Goal: Information Seeking & Learning: Find specific page/section

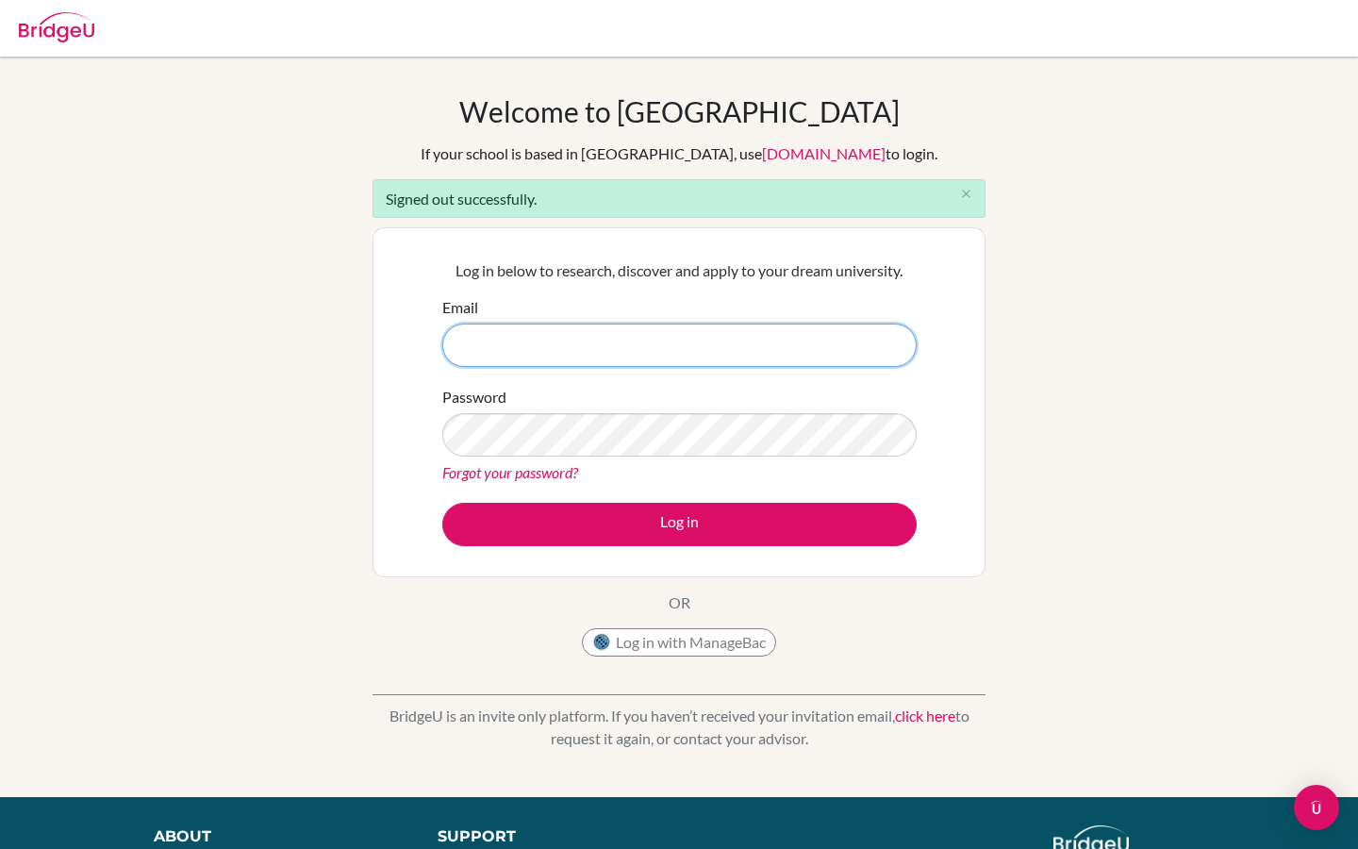
click at [492, 343] on input "Email" at bounding box center [679, 345] width 474 height 43
type input "[PERSON_NAME][EMAIL_ADDRESS][PERSON_NAME][DOMAIN_NAME]"
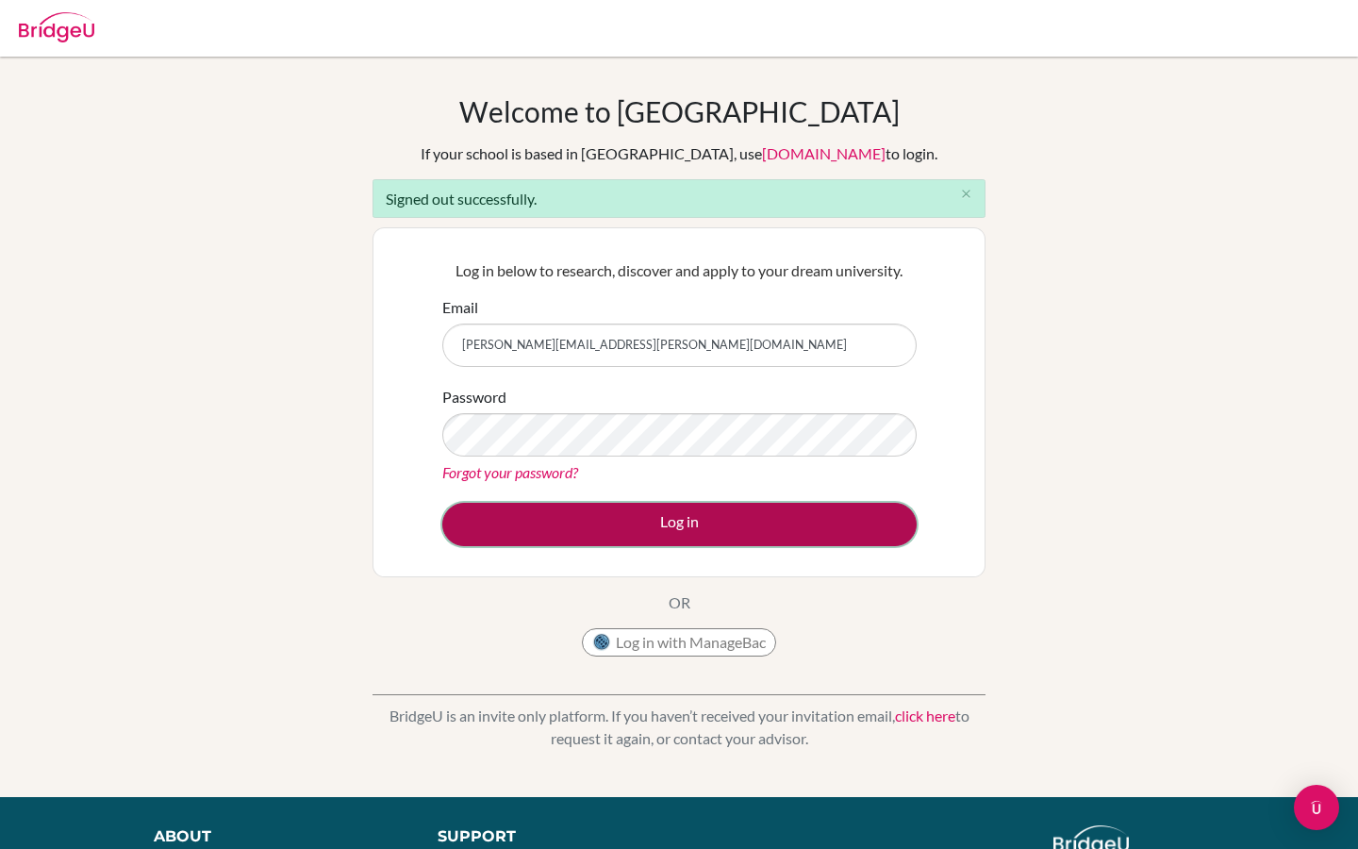
click at [556, 504] on button "Log in" at bounding box center [679, 524] width 474 height 43
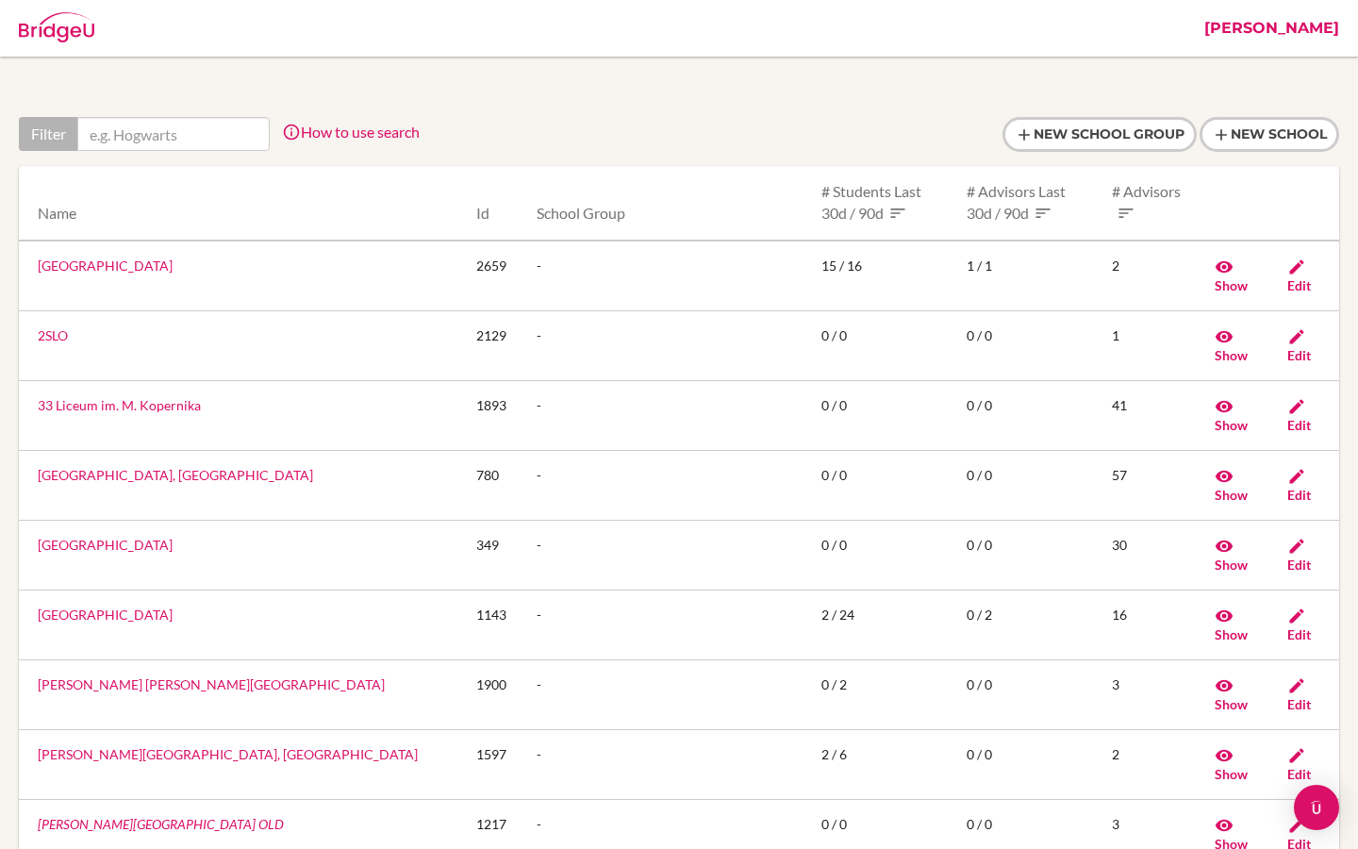
click at [1322, 37] on link "Riya" at bounding box center [1272, 28] width 154 height 57
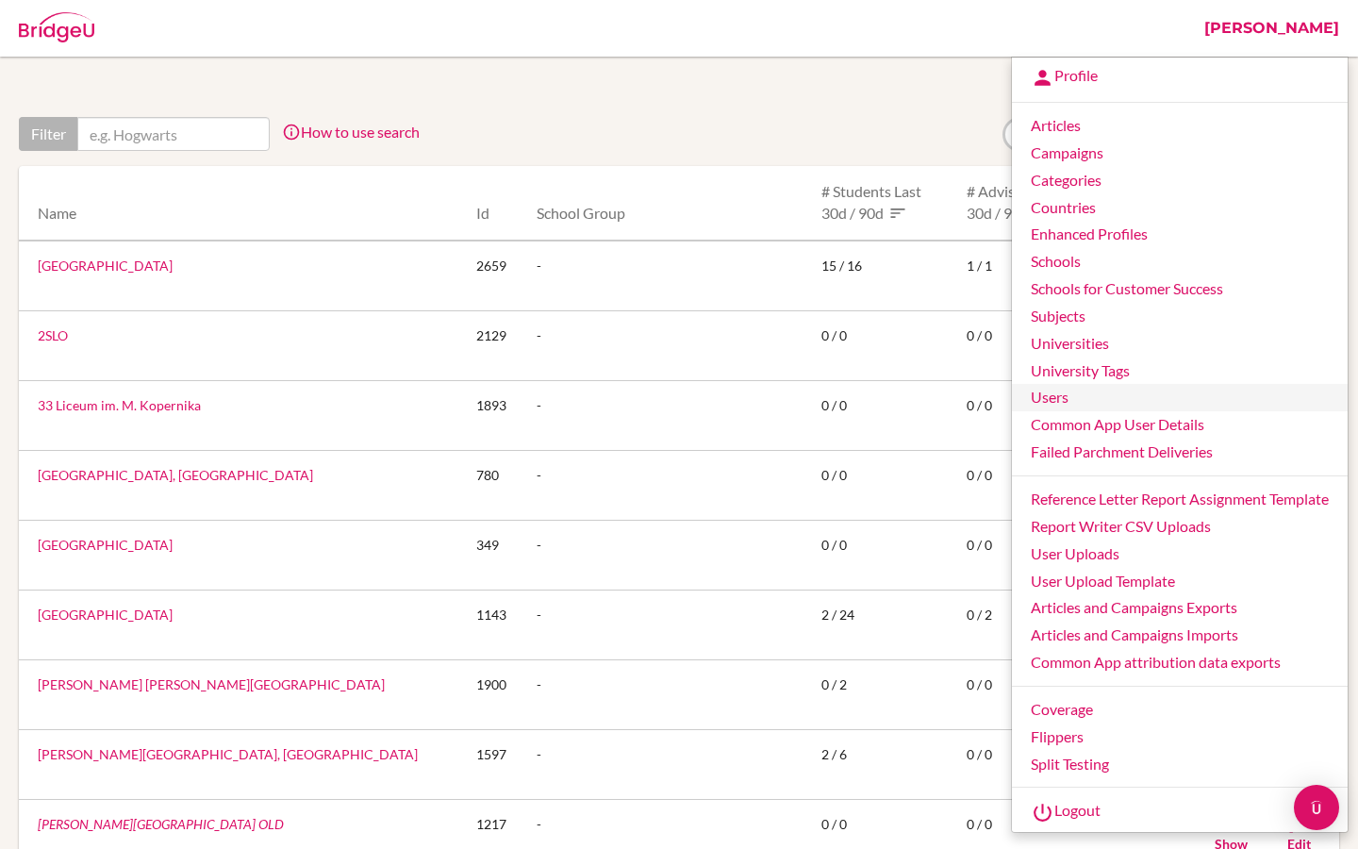
click at [1059, 398] on link "Users" at bounding box center [1180, 397] width 336 height 27
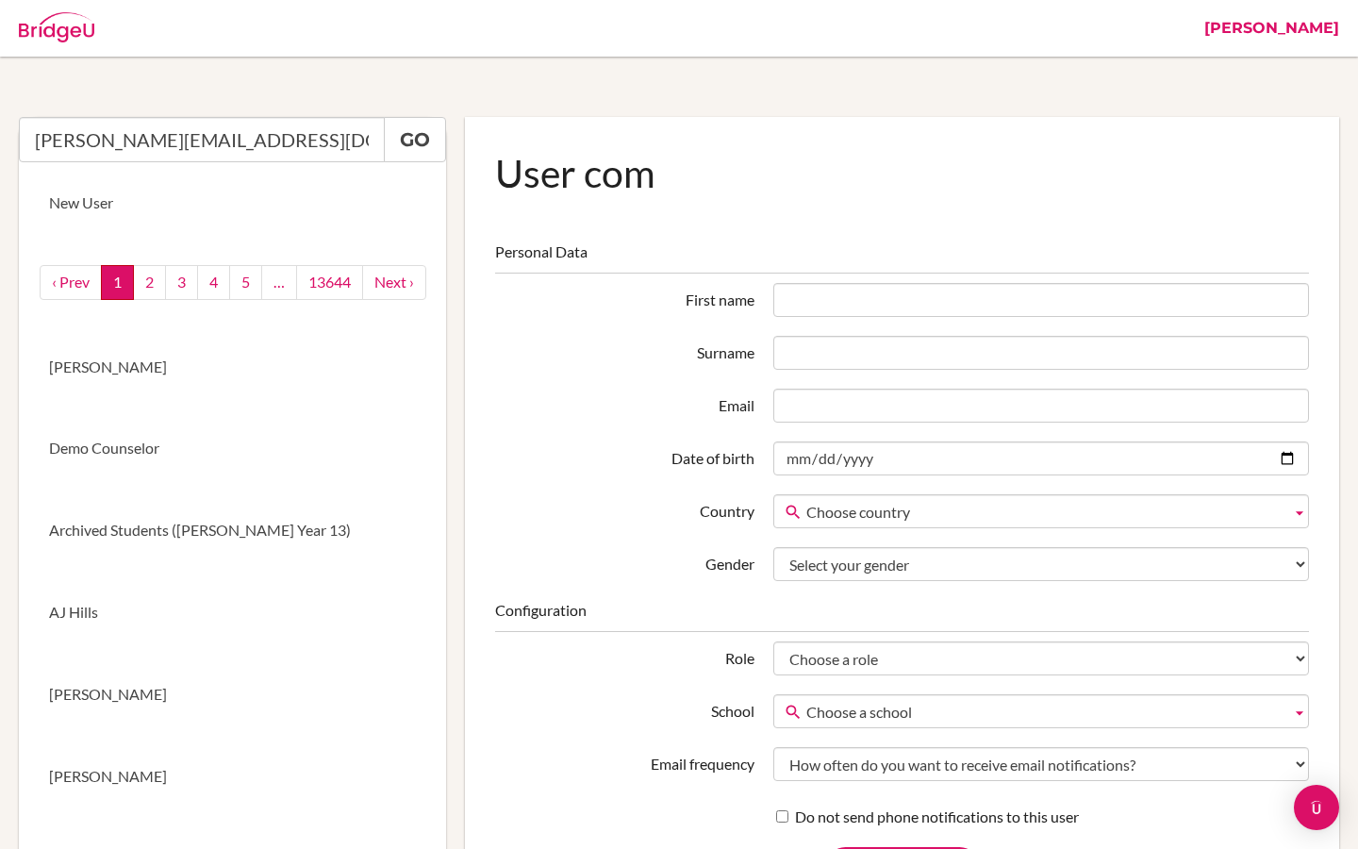
click at [259, 141] on input "a.fernandez@bis.k12.tr" at bounding box center [202, 139] width 366 height 45
type input "a.fernandez@bis.k12.tr"
click at [408, 142] on link "Go" at bounding box center [415, 139] width 62 height 45
drag, startPoint x: 253, startPoint y: 141, endPoint x: 29, endPoint y: 138, distance: 223.6
click at [29, 138] on input "a.fernandez@bis.k12.tr" at bounding box center [202, 139] width 366 height 45
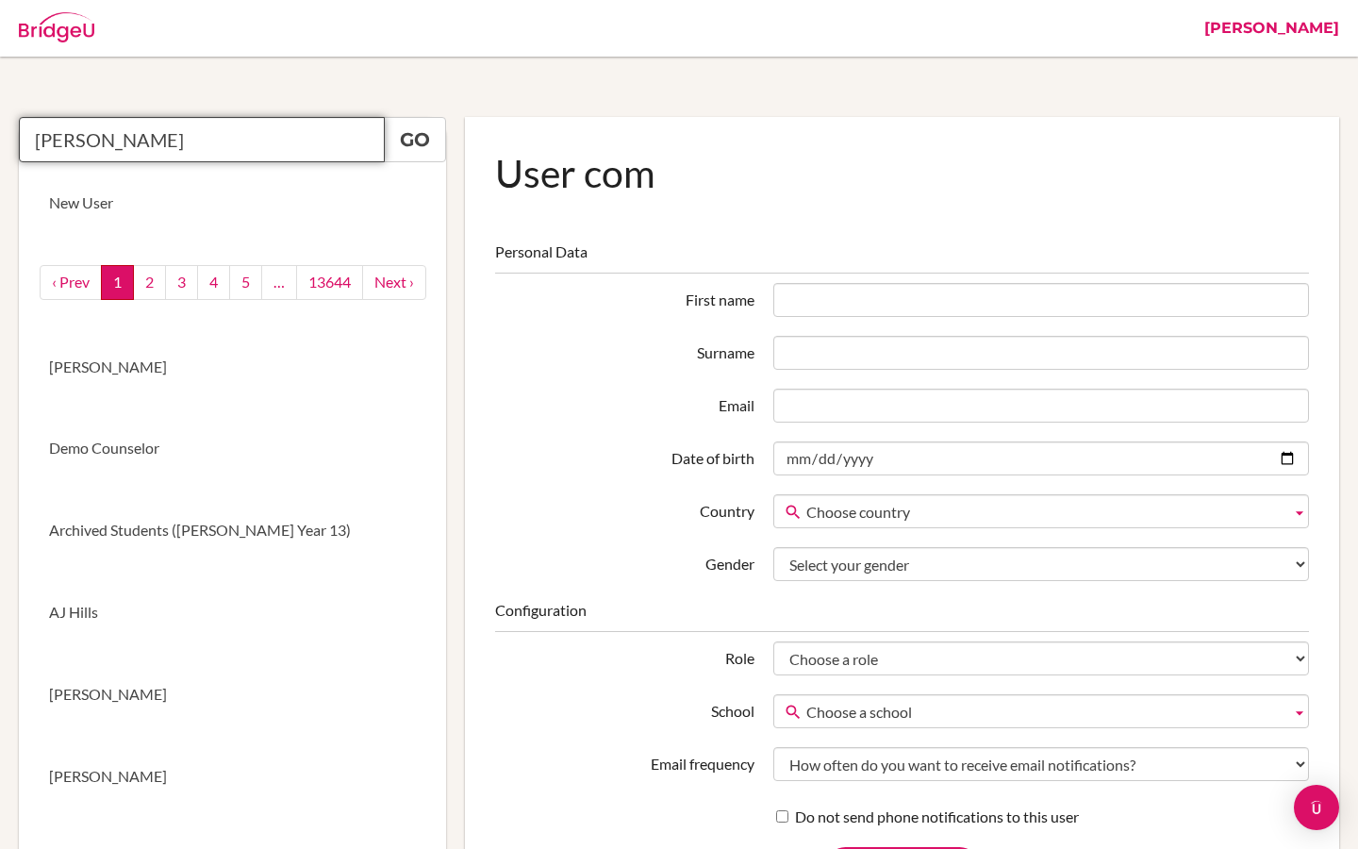
click at [181, 140] on input "antonio ferna" at bounding box center [202, 139] width 366 height 45
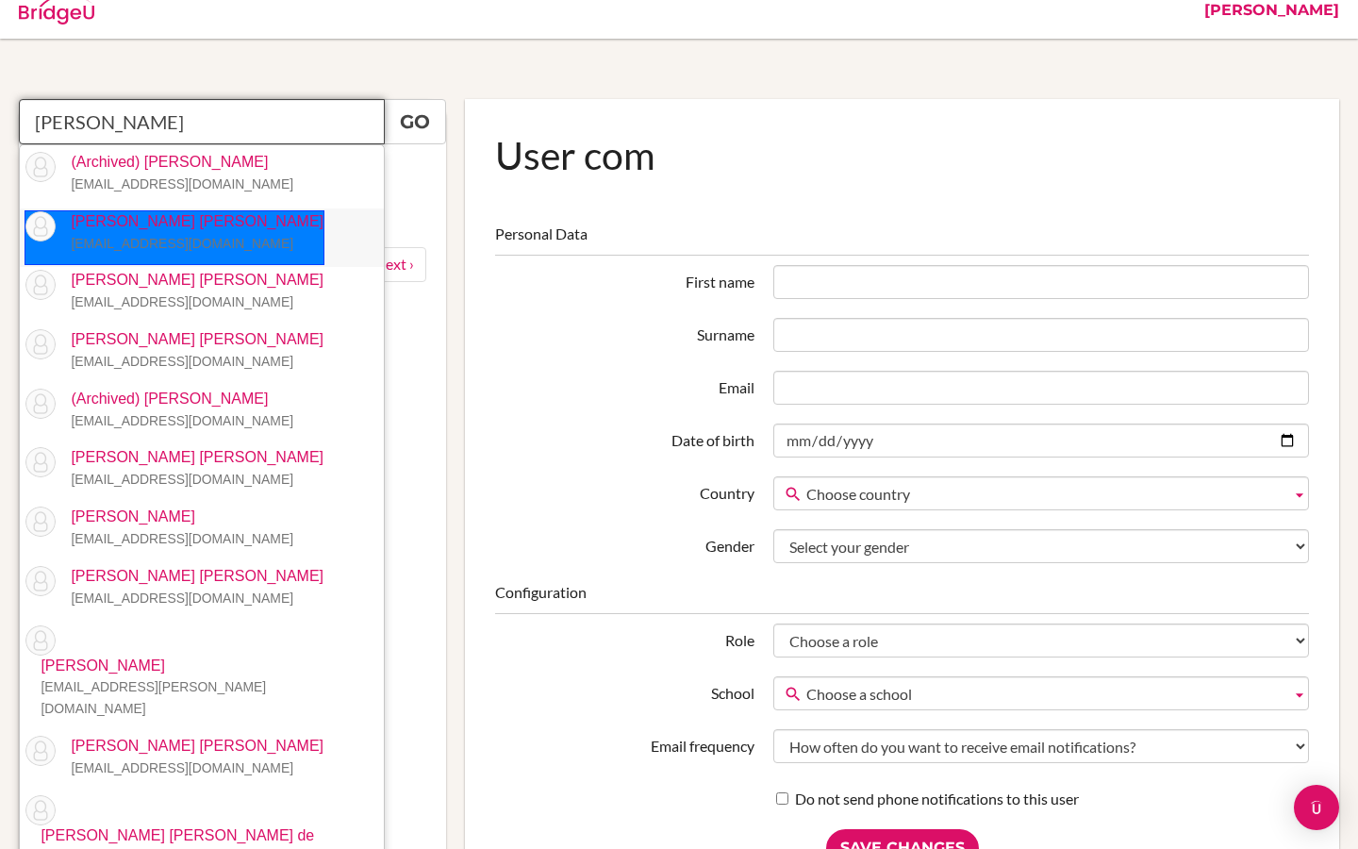
scroll to position [25, 0]
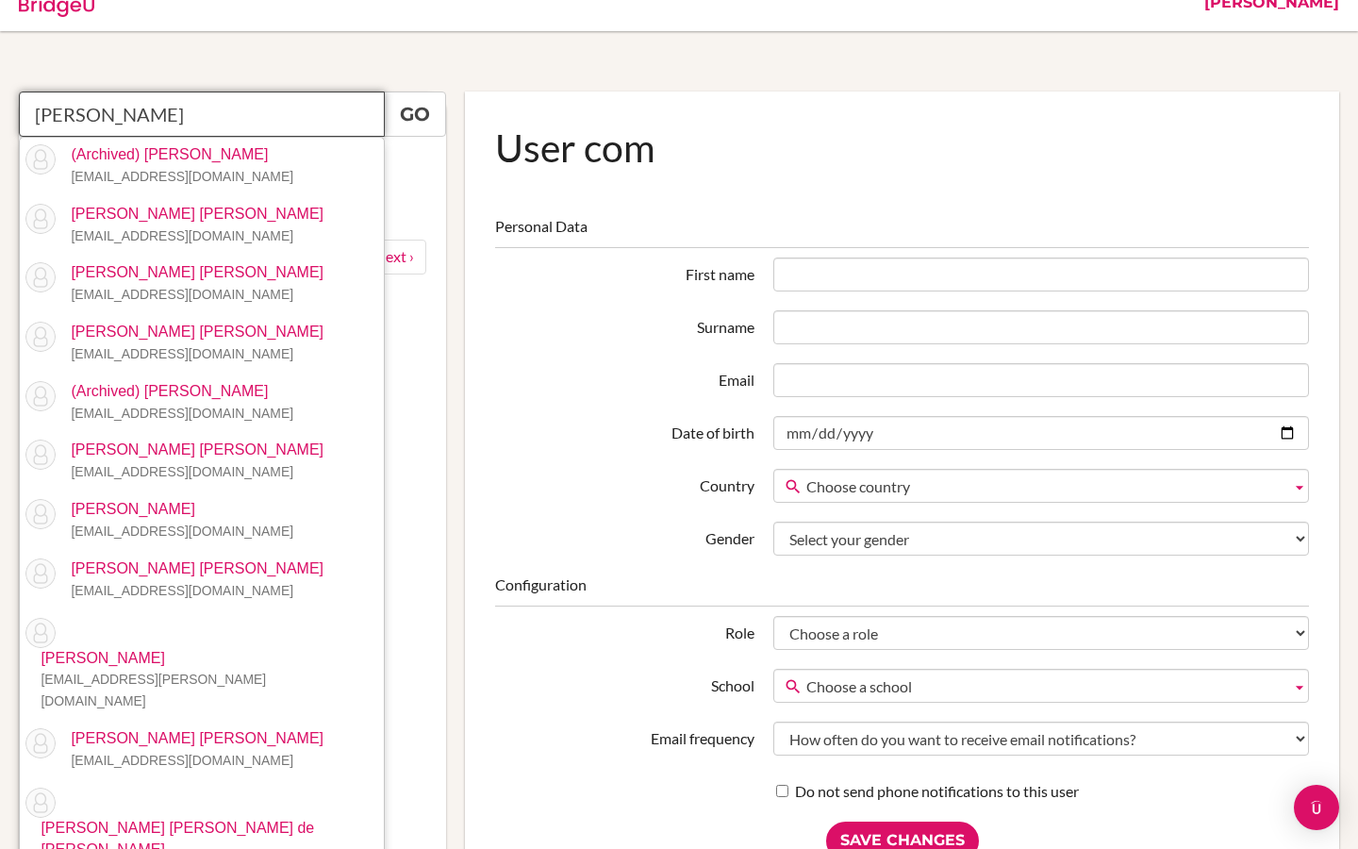
type input "antonio fernan"
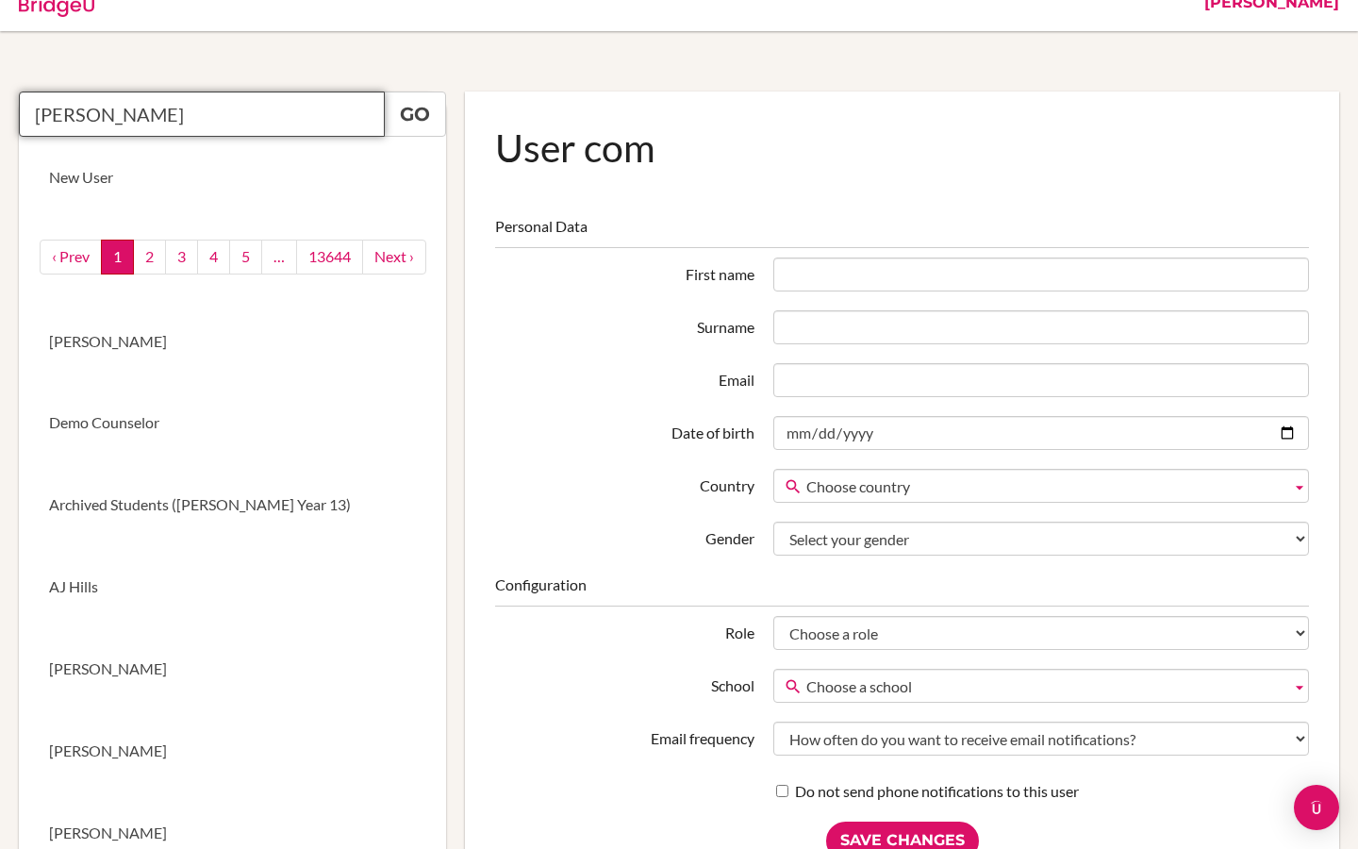
drag, startPoint x: 182, startPoint y: 118, endPoint x: 34, endPoint y: 116, distance: 148.1
click at [34, 116] on input "antonio fernan" at bounding box center [202, 113] width 366 height 45
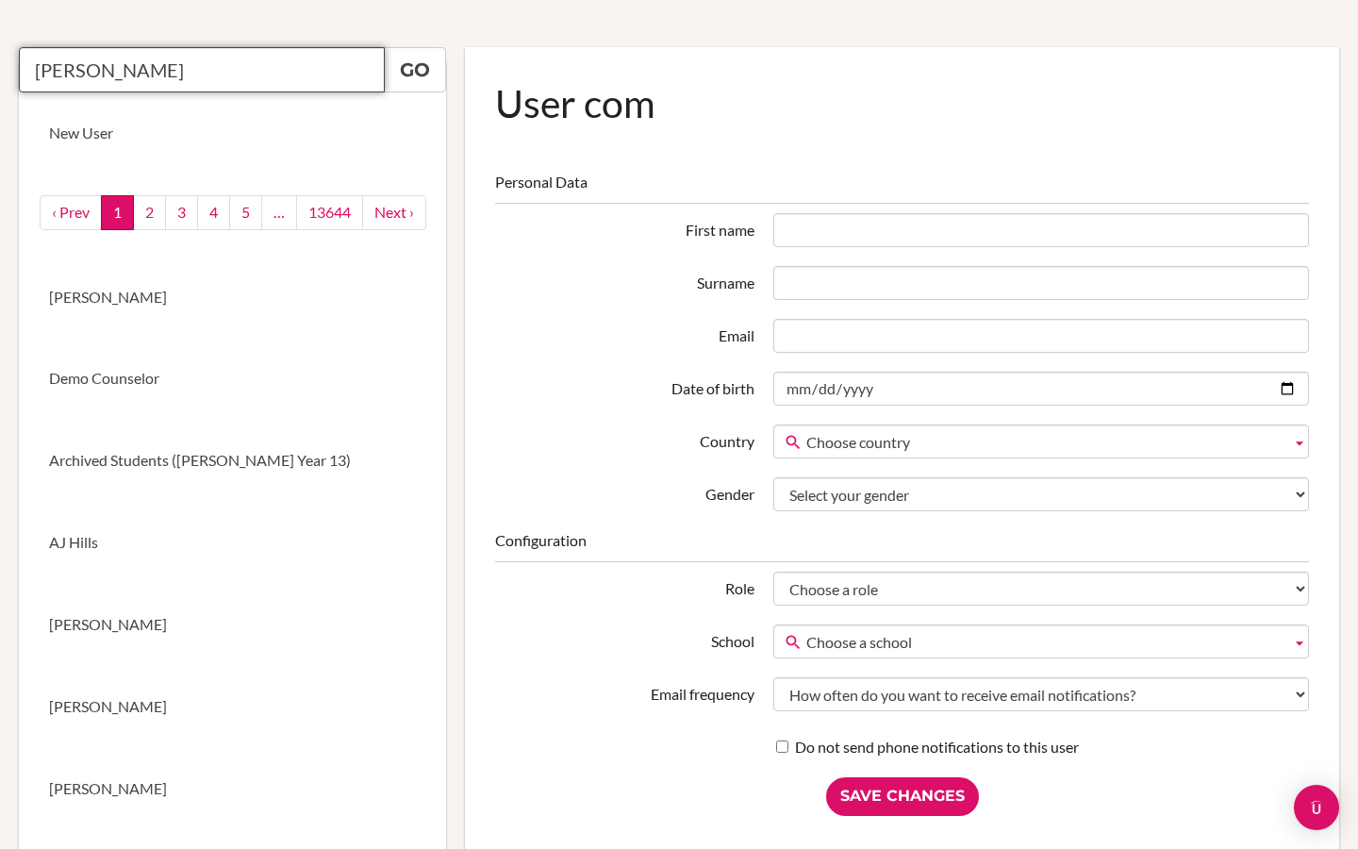
scroll to position [0, 0]
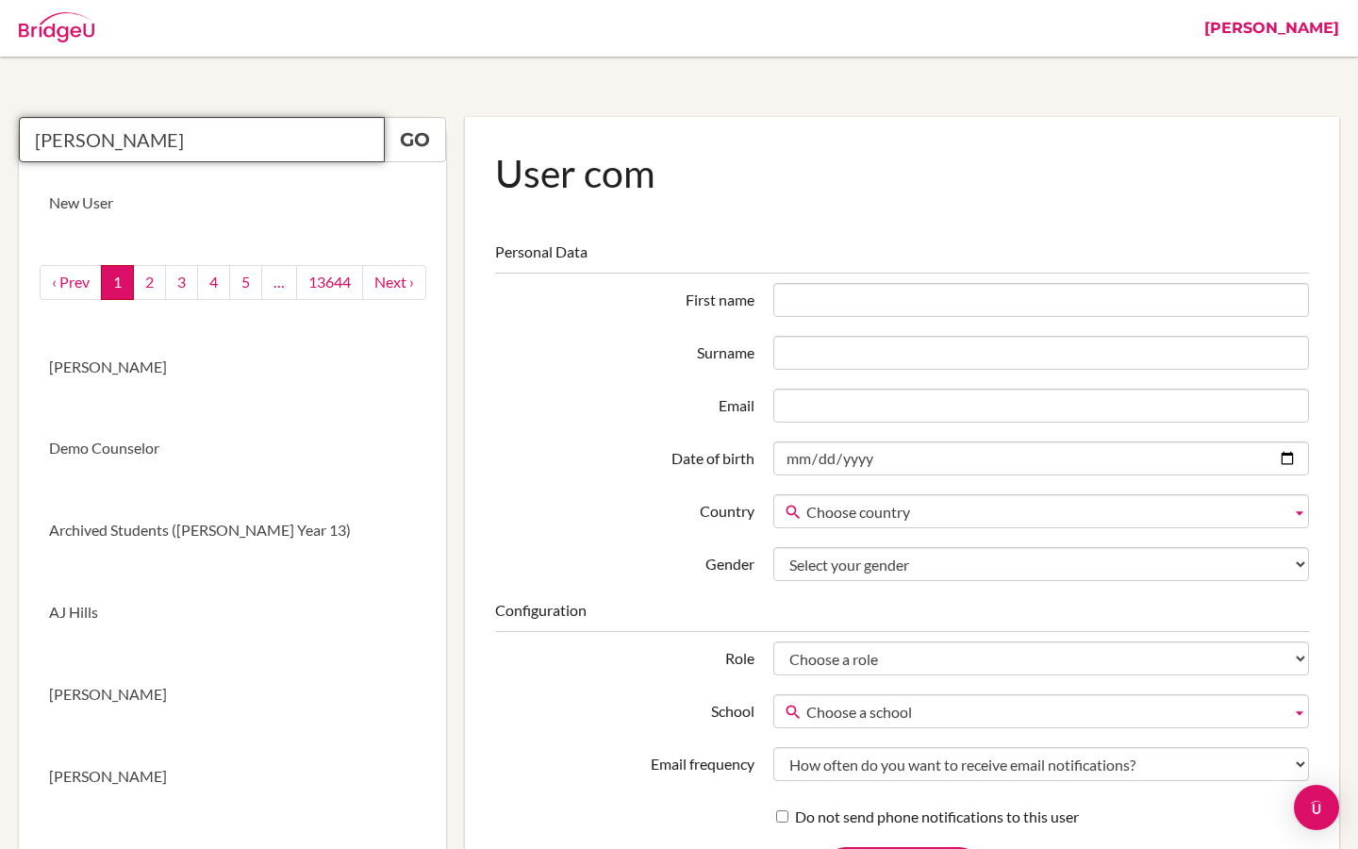
click at [176, 137] on input "tony" at bounding box center [202, 139] width 366 height 45
type input "t"
paste input "a.fernandez@bis.k12.tr>"
drag, startPoint x: 131, startPoint y: 144, endPoint x: 0, endPoint y: 144, distance: 131.1
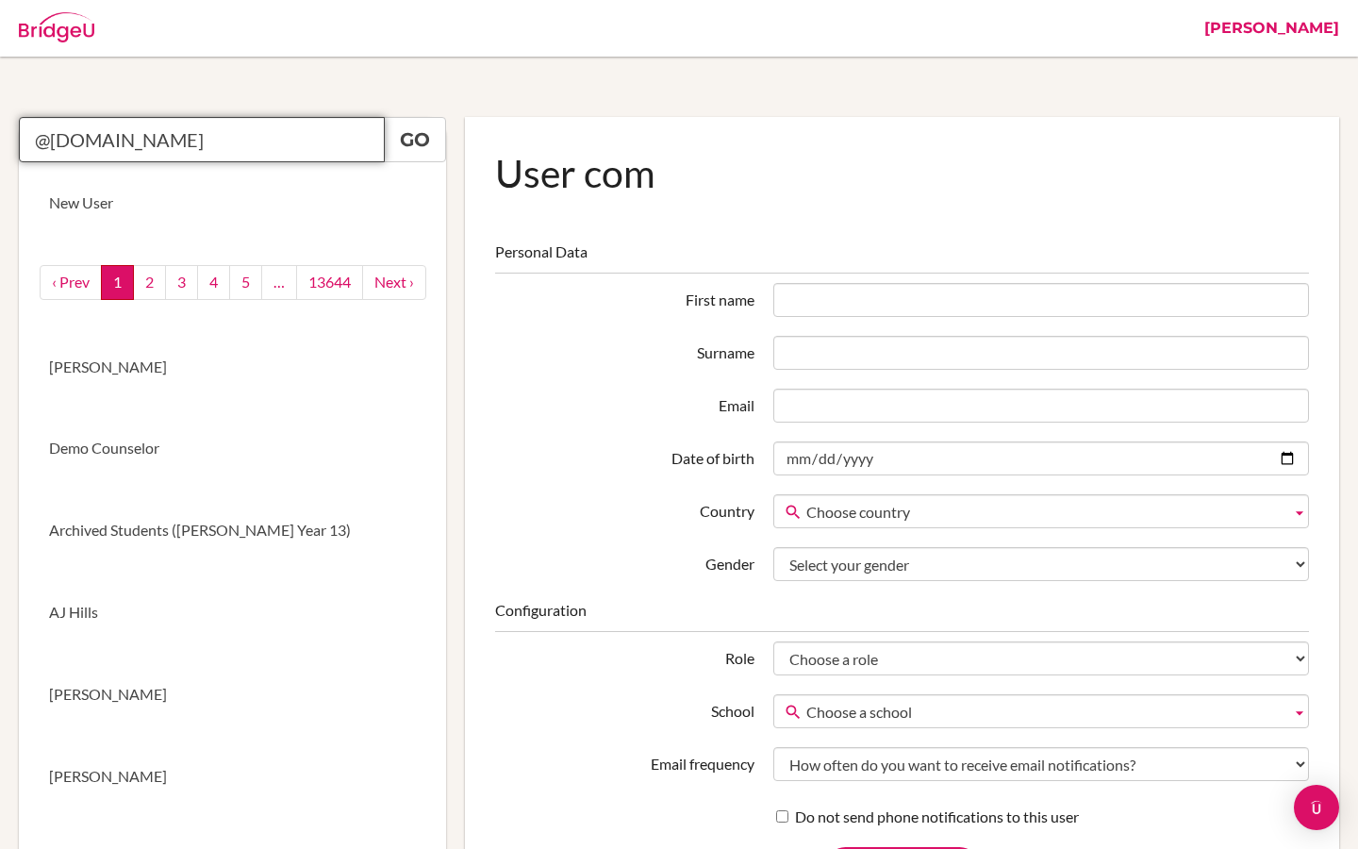
click at [132, 141] on input "@bis.k12.tr" at bounding box center [202, 139] width 366 height 45
click at [420, 142] on link "Go" at bounding box center [415, 139] width 62 height 45
click at [139, 147] on input "@bis.k12.tr" at bounding box center [202, 139] width 366 height 45
click at [141, 141] on input "@bis.k12.tr" at bounding box center [202, 139] width 366 height 45
click at [117, 141] on input "@bis" at bounding box center [202, 139] width 366 height 45
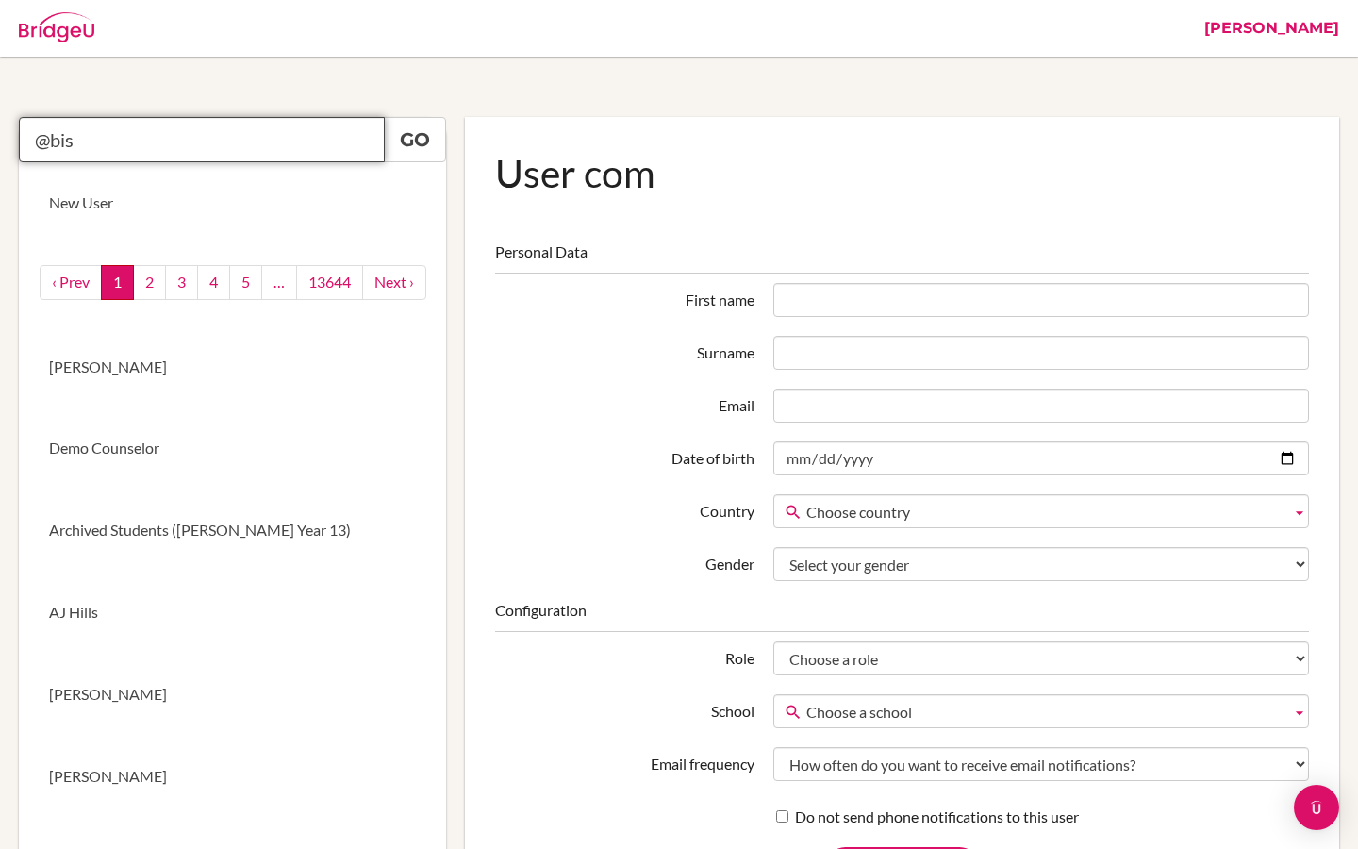
click at [225, 141] on input "@bis" at bounding box center [202, 139] width 366 height 45
type input "@"
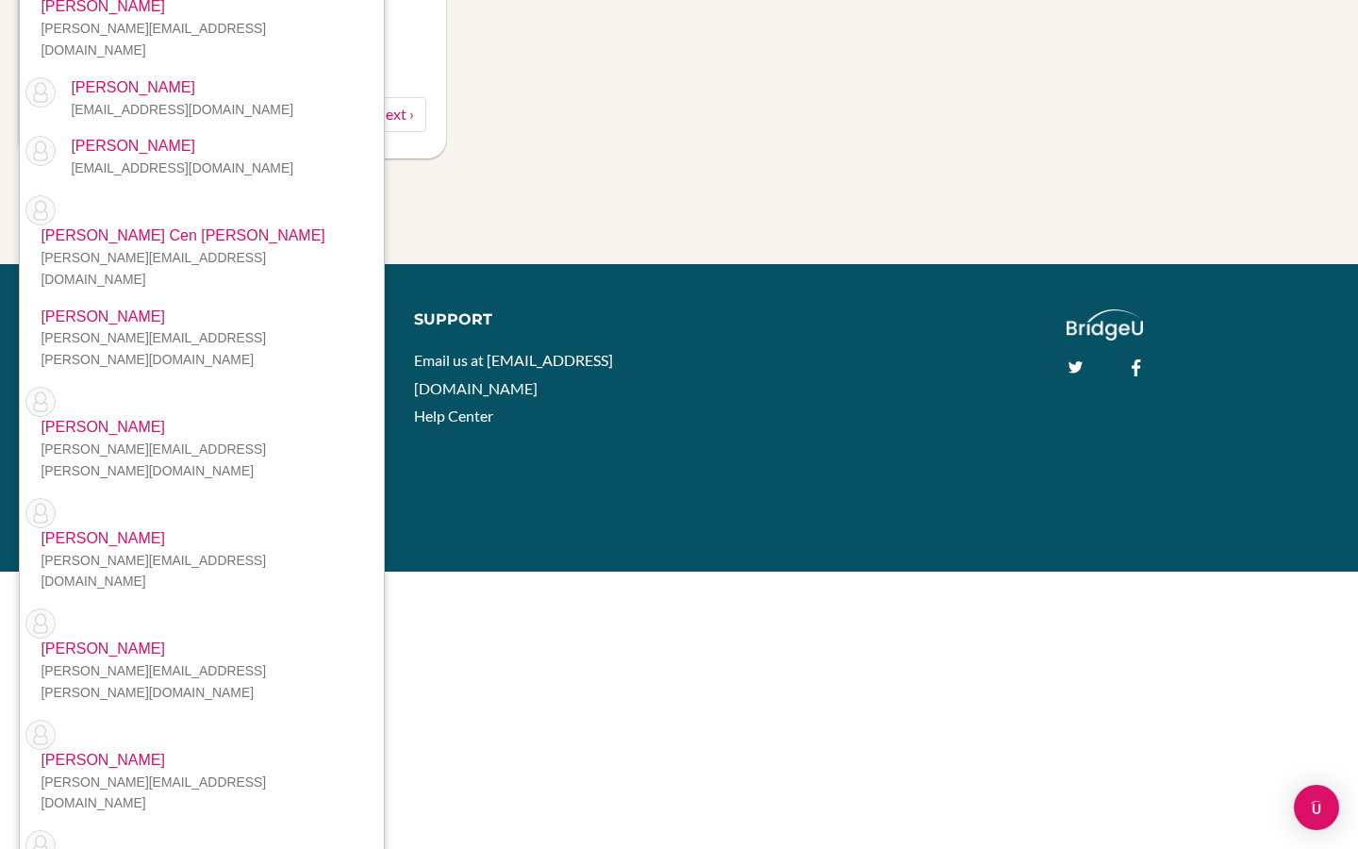
scroll to position [1908, 0]
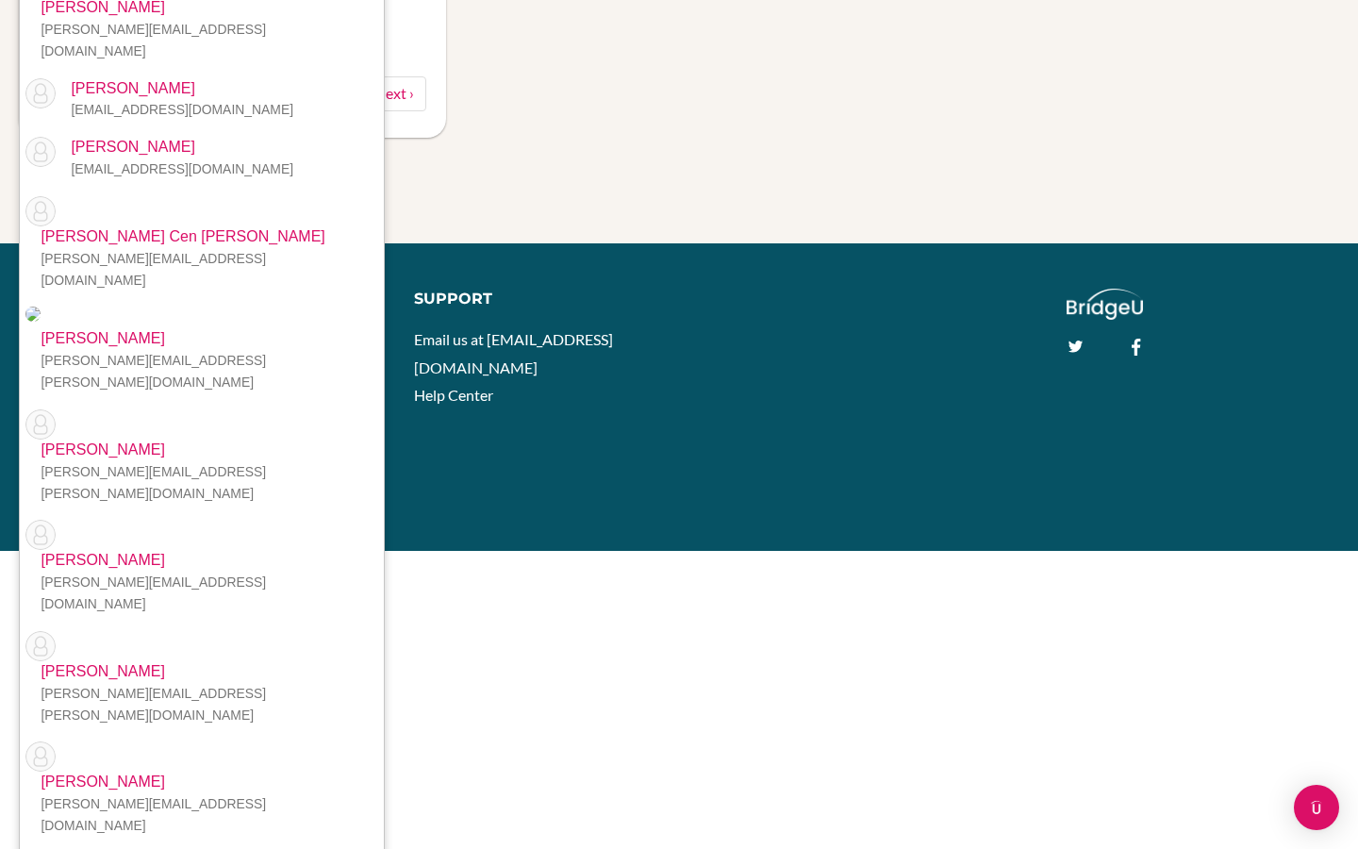
type input "tony"
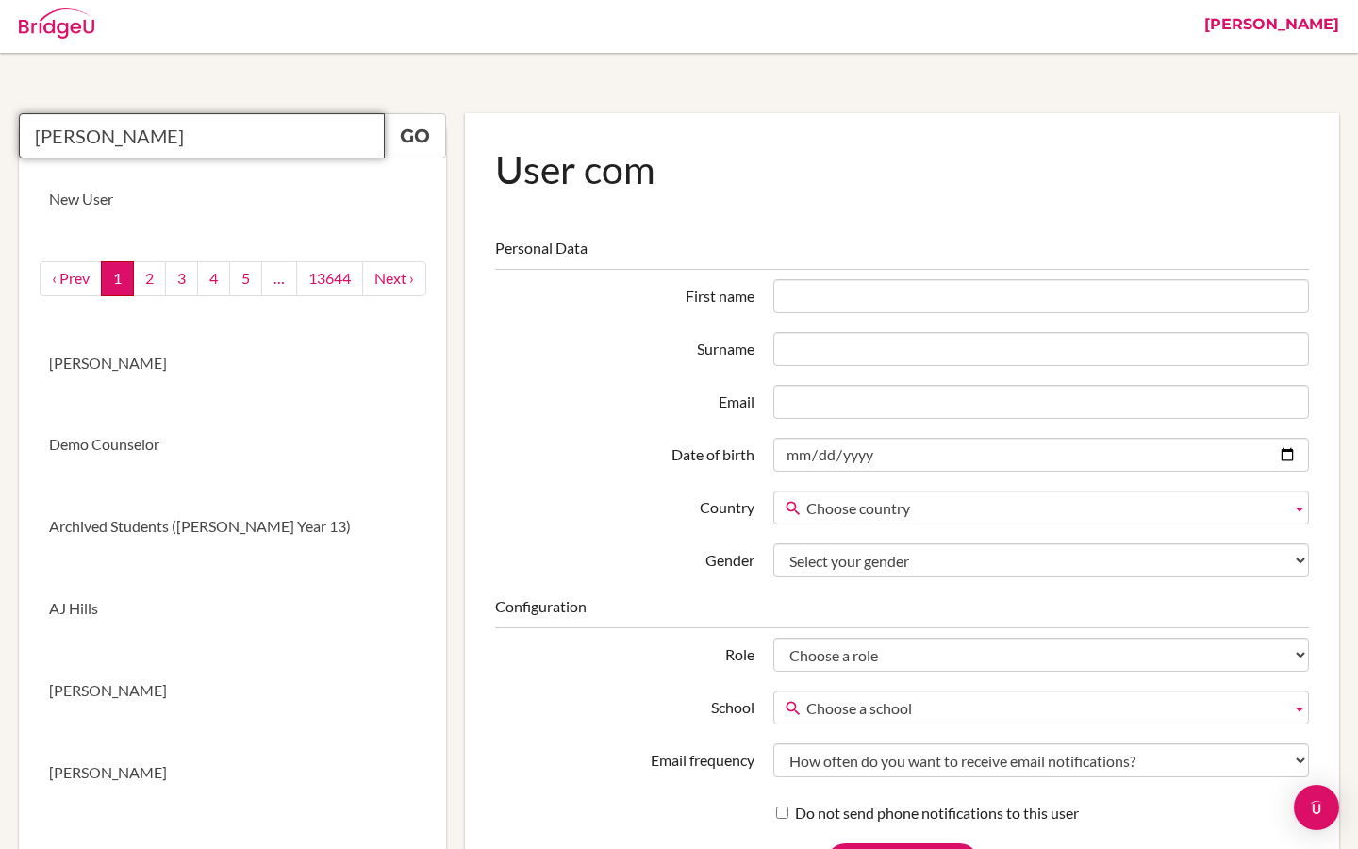
scroll to position [0, 0]
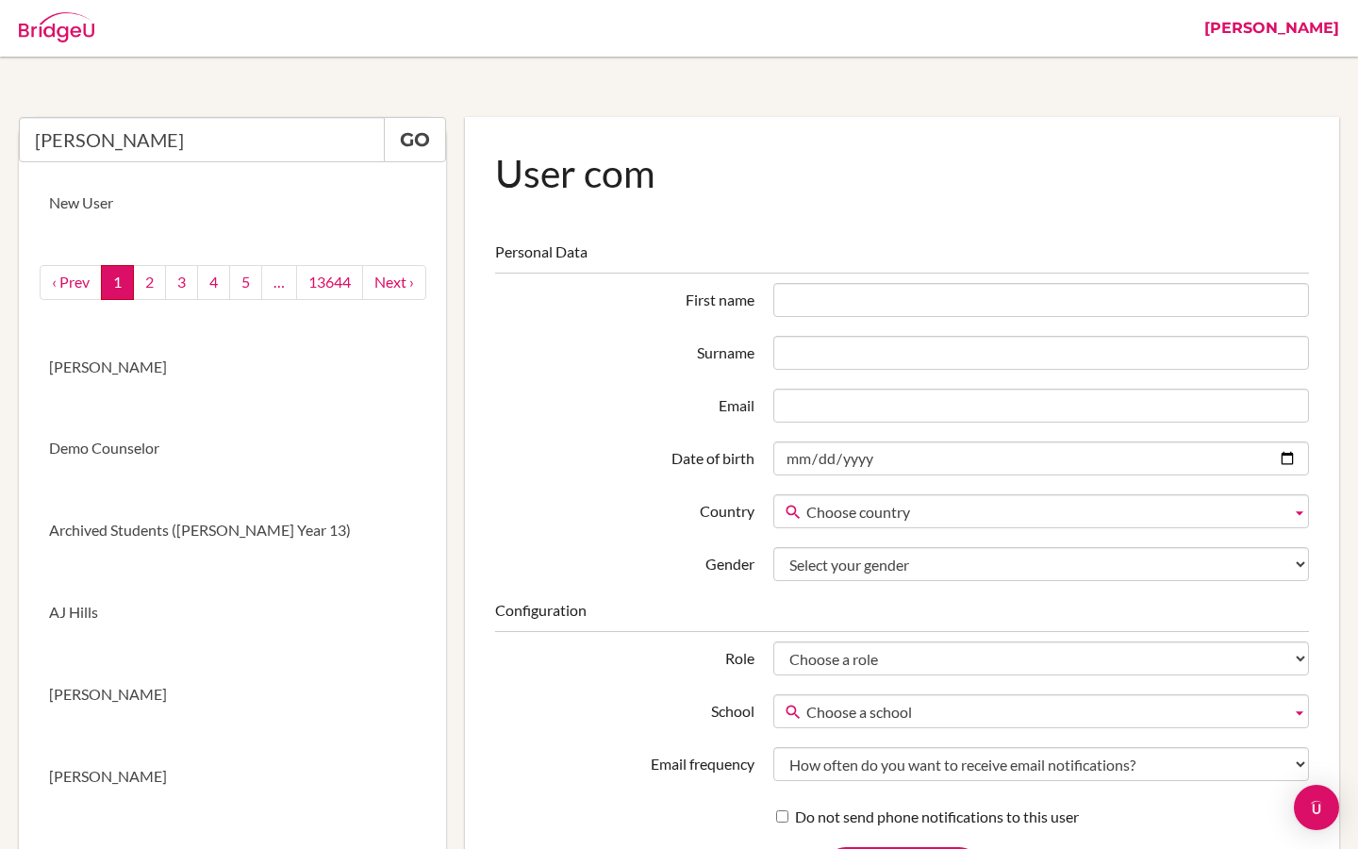
click at [1320, 30] on link "Riya" at bounding box center [1272, 28] width 154 height 57
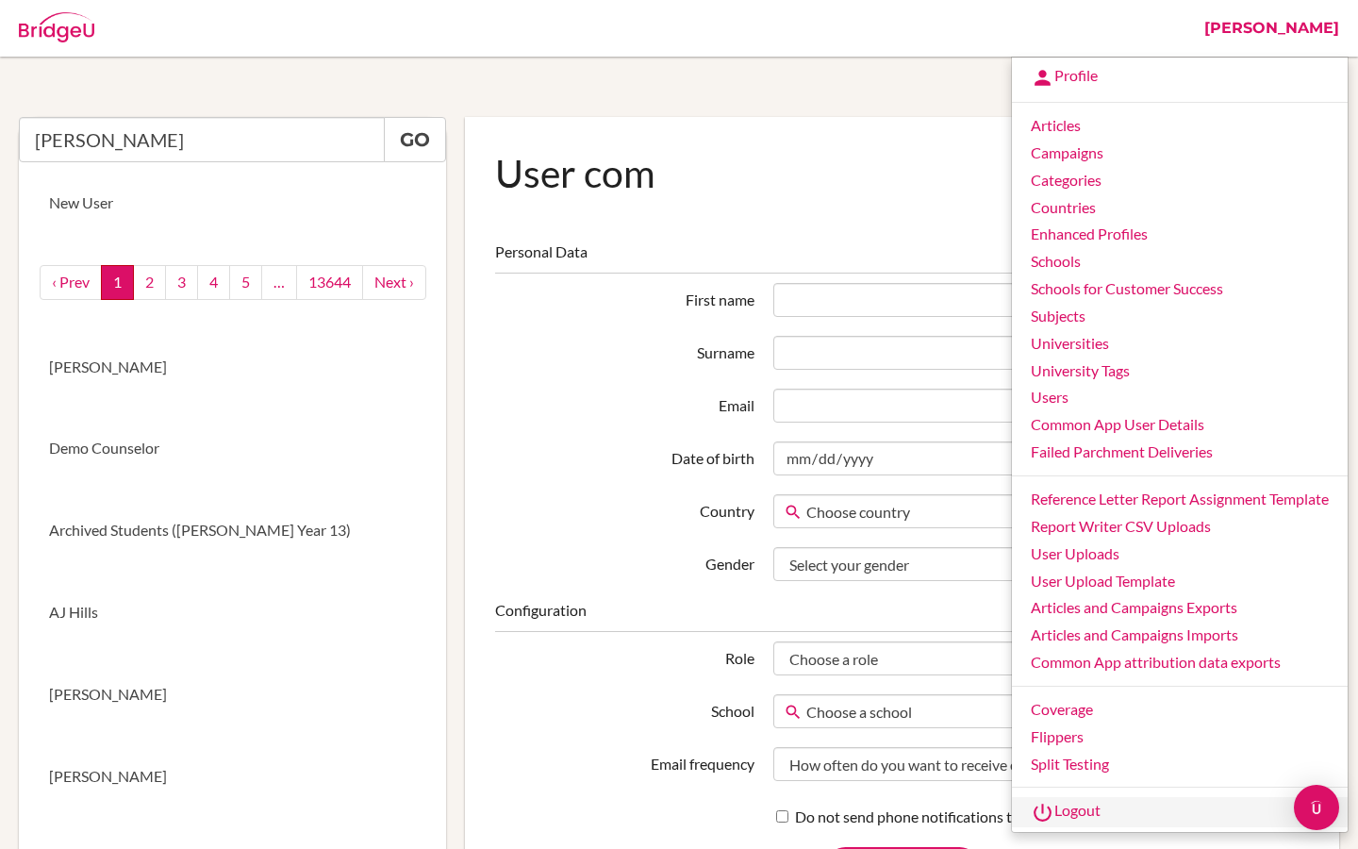
click at [1052, 807] on link "Logout" at bounding box center [1180, 812] width 336 height 30
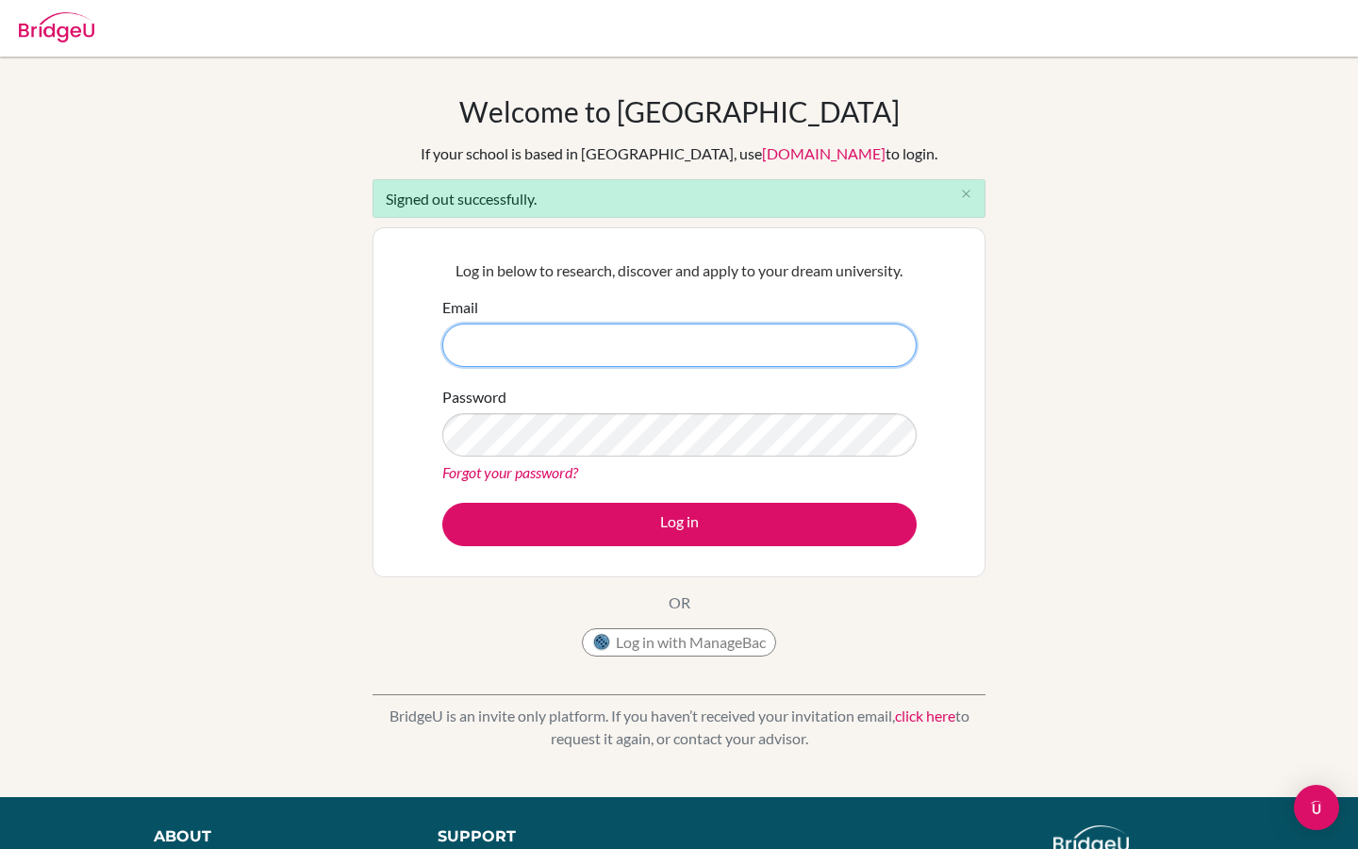
click at [572, 346] on input "Email" at bounding box center [679, 345] width 474 height 43
type input "v"
paste input "[PERSON_NAME][EMAIL_ADDRESS][PERSON_NAME][DOMAIN_NAME]"
type input "[PERSON_NAME][EMAIL_ADDRESS][PERSON_NAME][DOMAIN_NAME]"
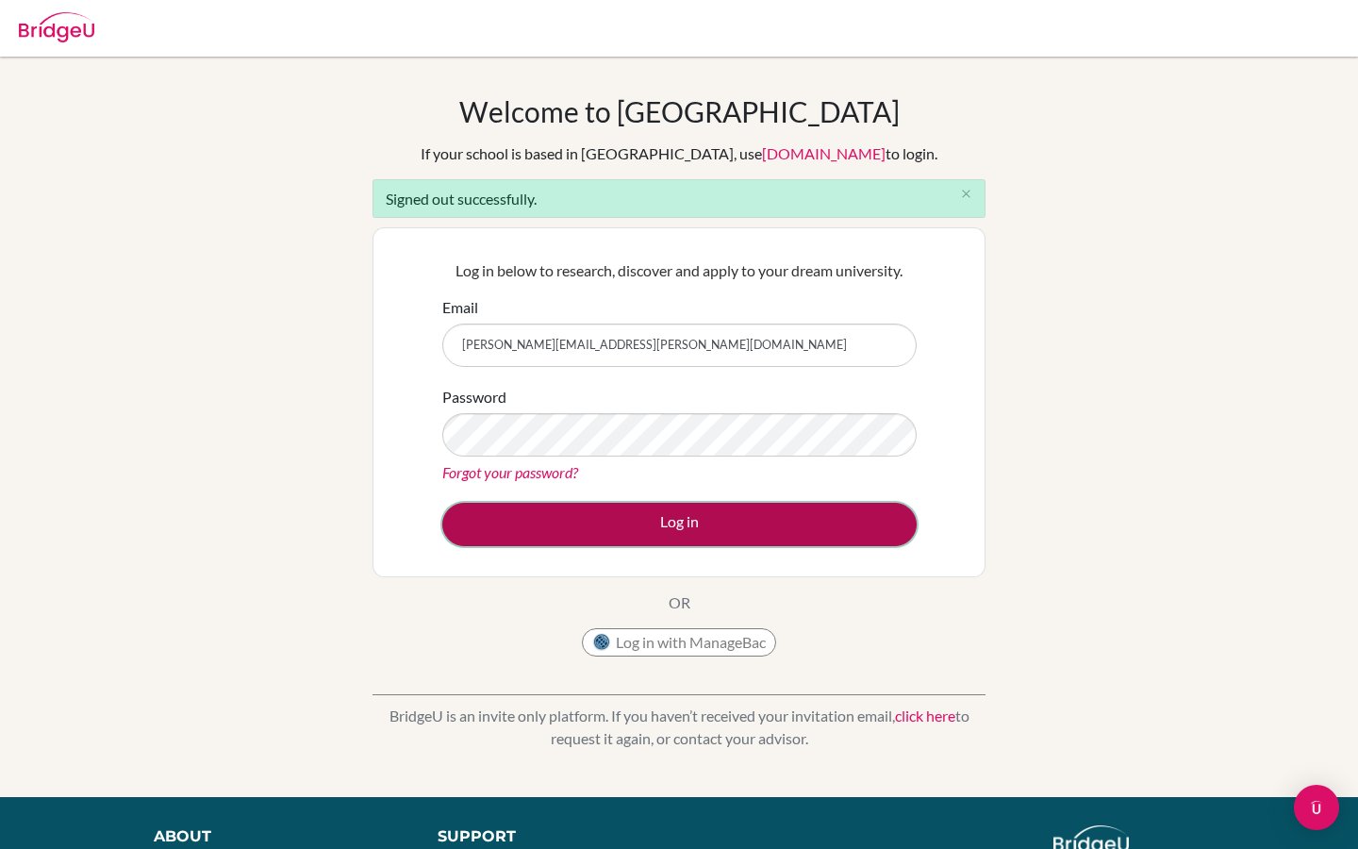
click at [583, 520] on button "Log in" at bounding box center [679, 524] width 474 height 43
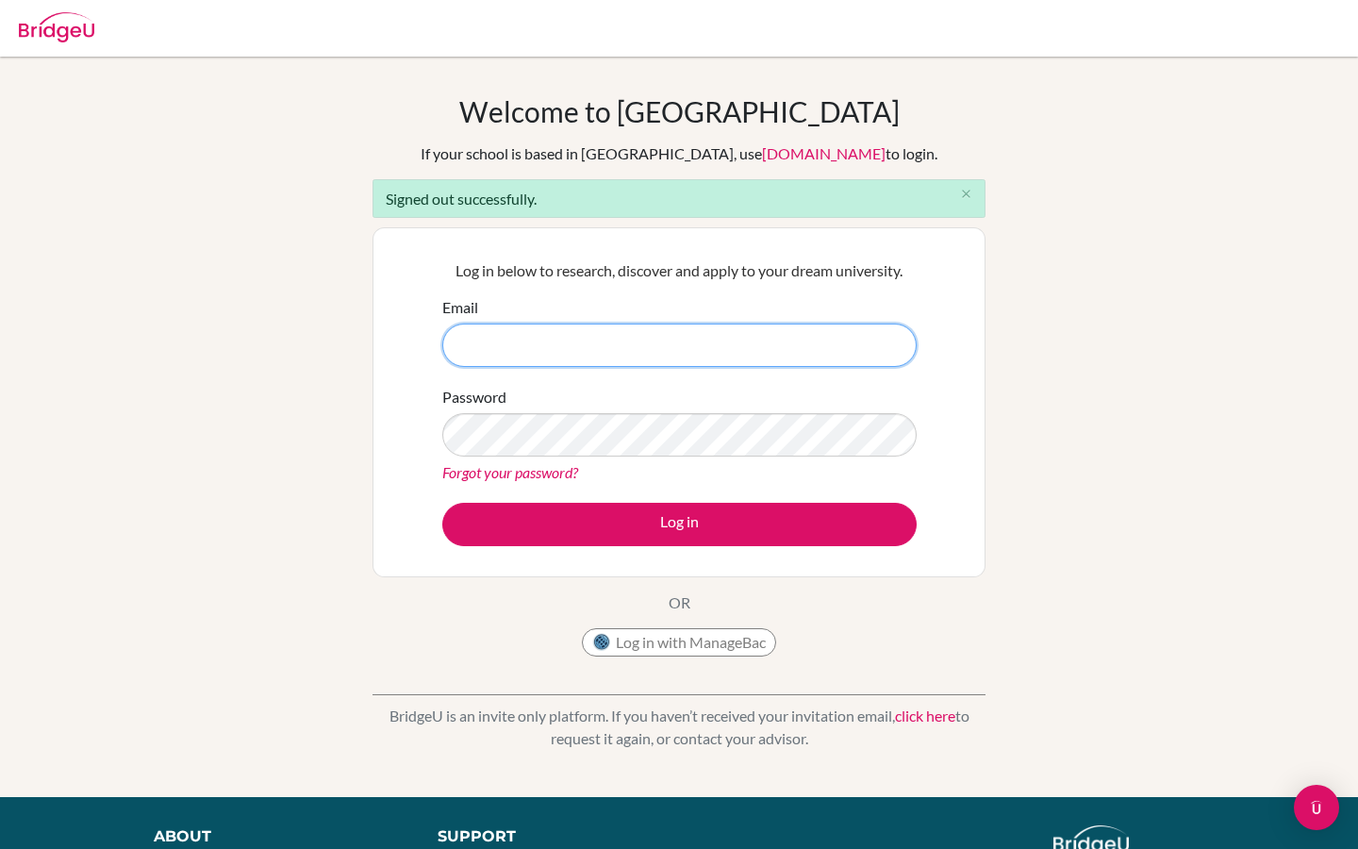
click at [470, 358] on input "Email" at bounding box center [679, 345] width 474 height 43
paste input "[PERSON_NAME][EMAIL_ADDRESS][PERSON_NAME][DOMAIN_NAME]"
type input "[PERSON_NAME][EMAIL_ADDRESS][PERSON_NAME][DOMAIN_NAME]"
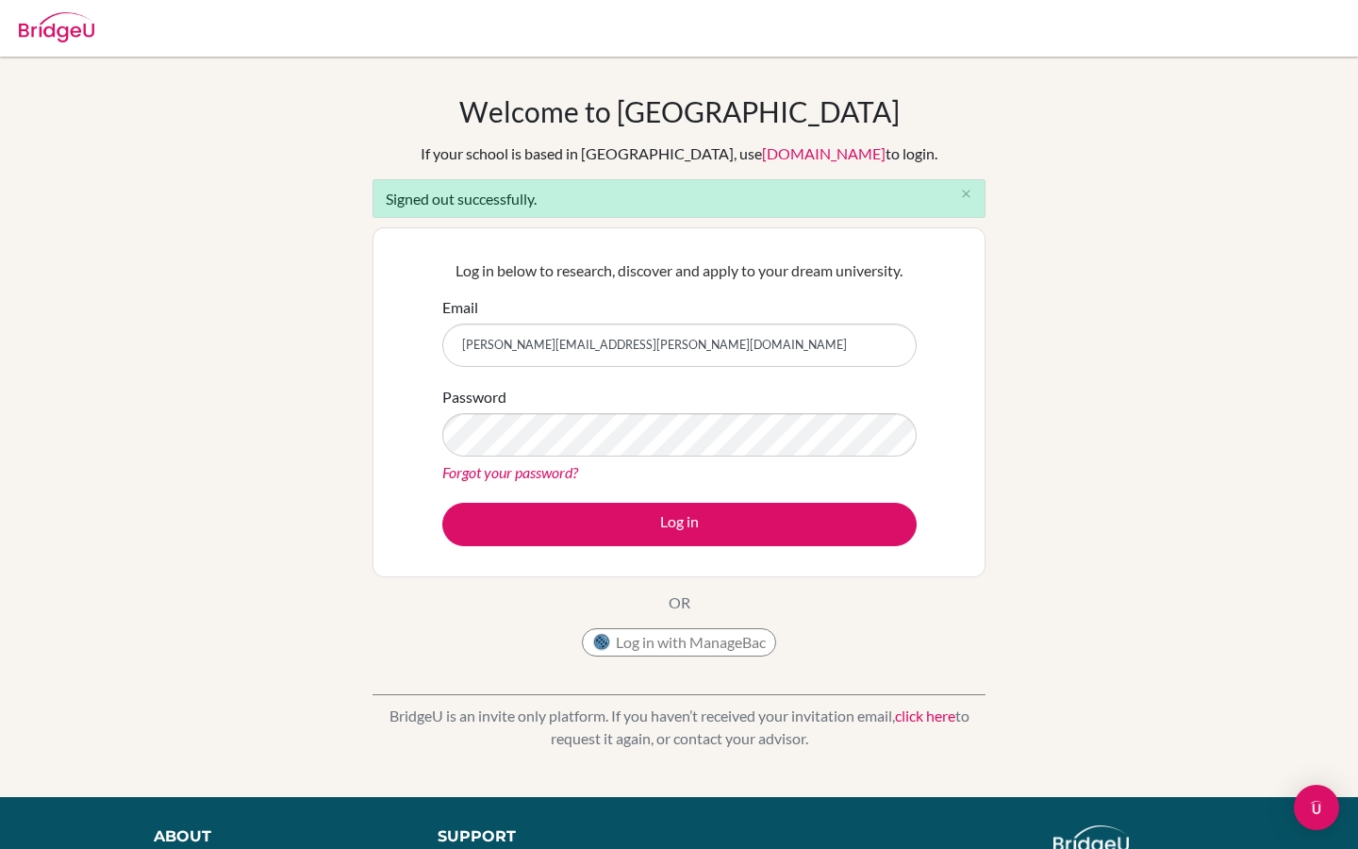
click at [496, 464] on link "Forgot your password?" at bounding box center [510, 472] width 136 height 18
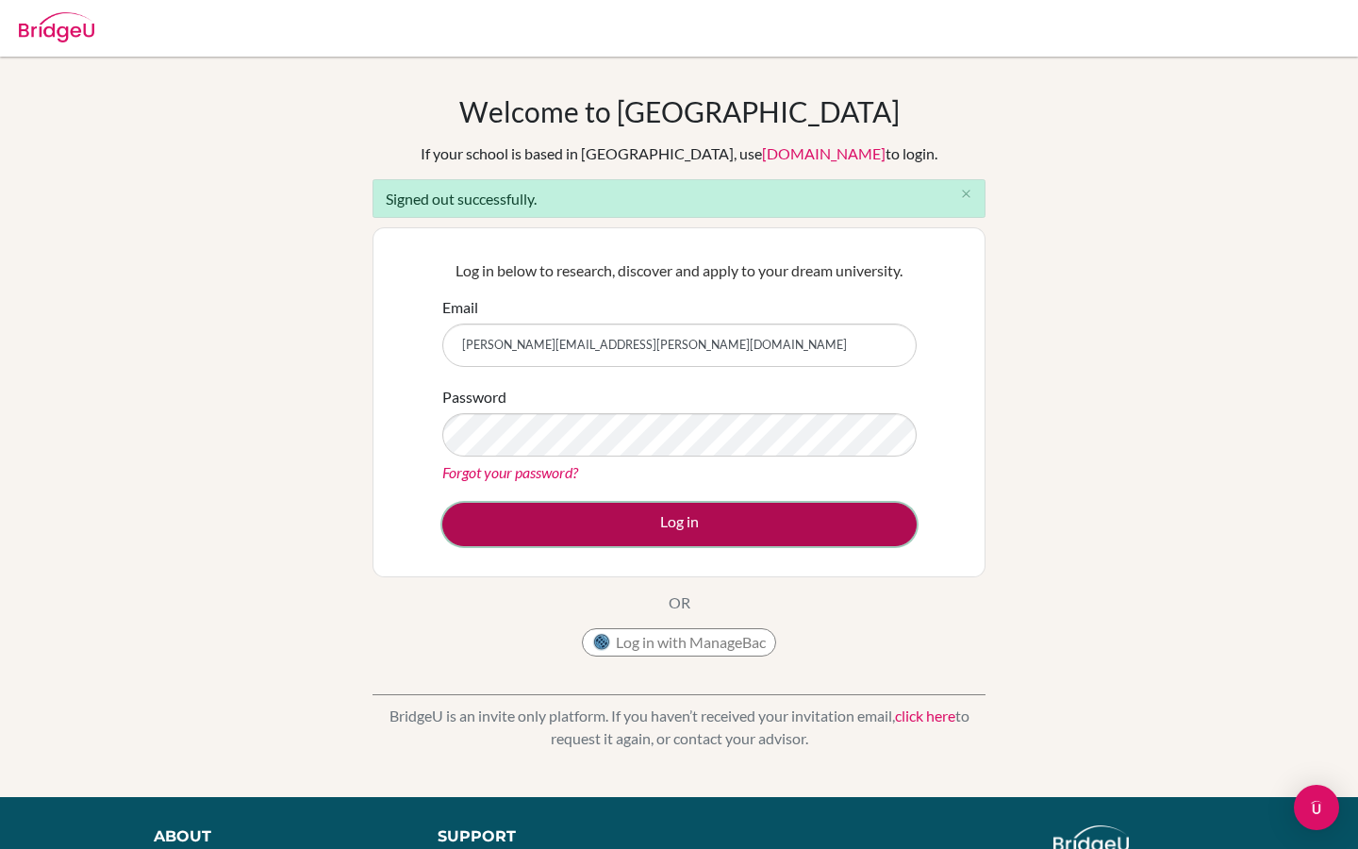
click at [680, 529] on button "Log in" at bounding box center [679, 524] width 474 height 43
